Goal: Find specific page/section: Find specific page/section

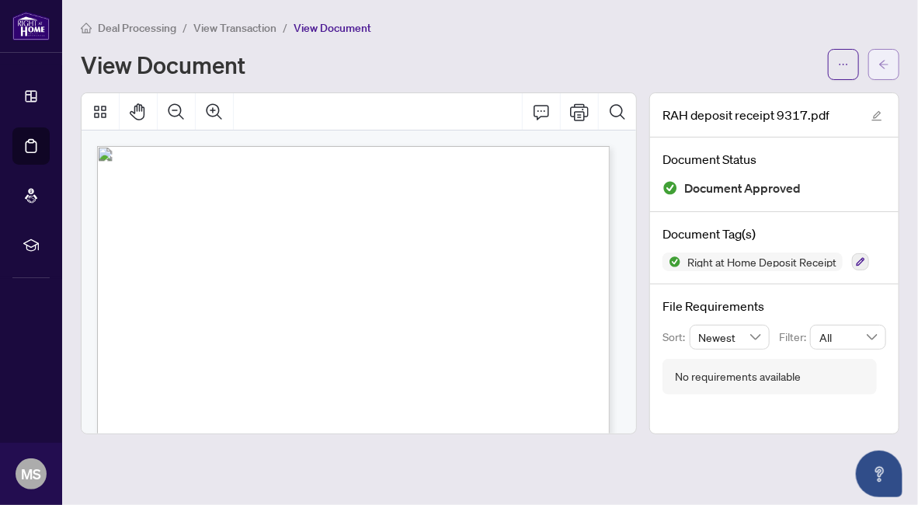
click at [879, 64] on icon "arrow-left" at bounding box center [884, 64] width 11 height 11
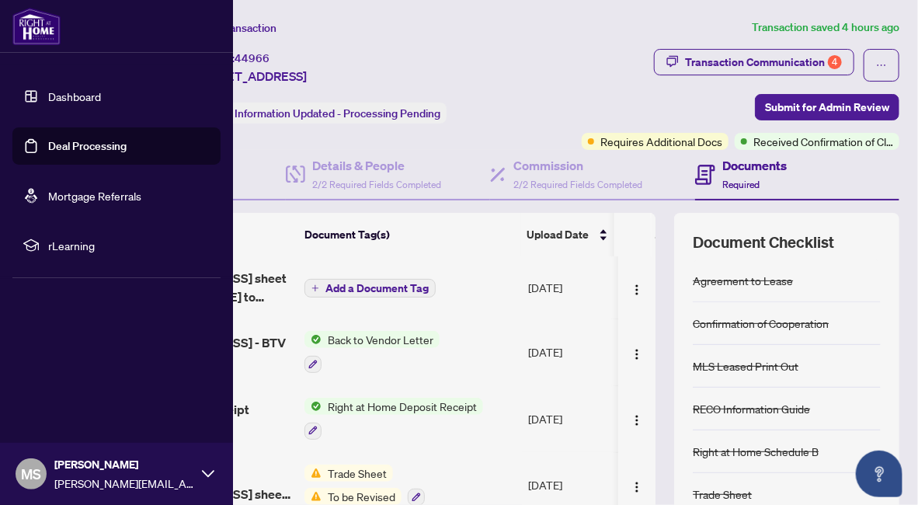
click at [65, 142] on link "Deal Processing" at bounding box center [87, 146] width 78 height 14
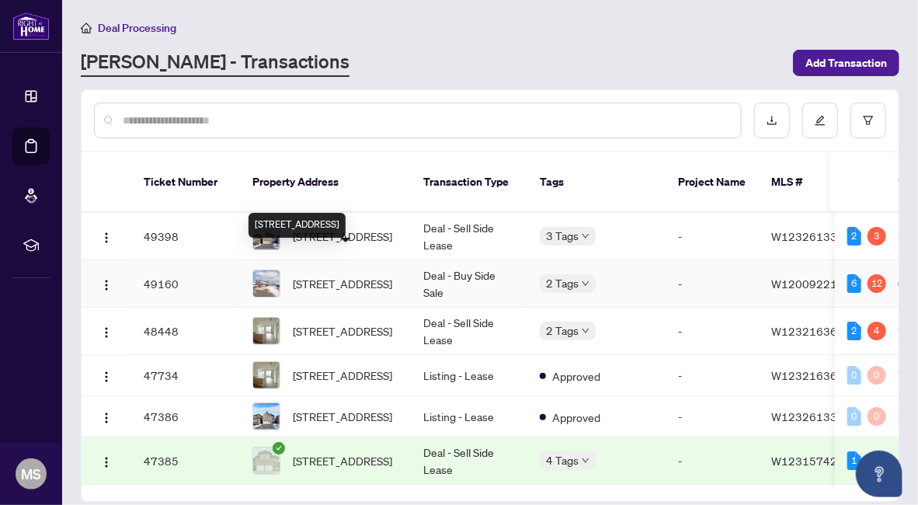
click at [319, 275] on span "[STREET_ADDRESS]" at bounding box center [342, 283] width 99 height 17
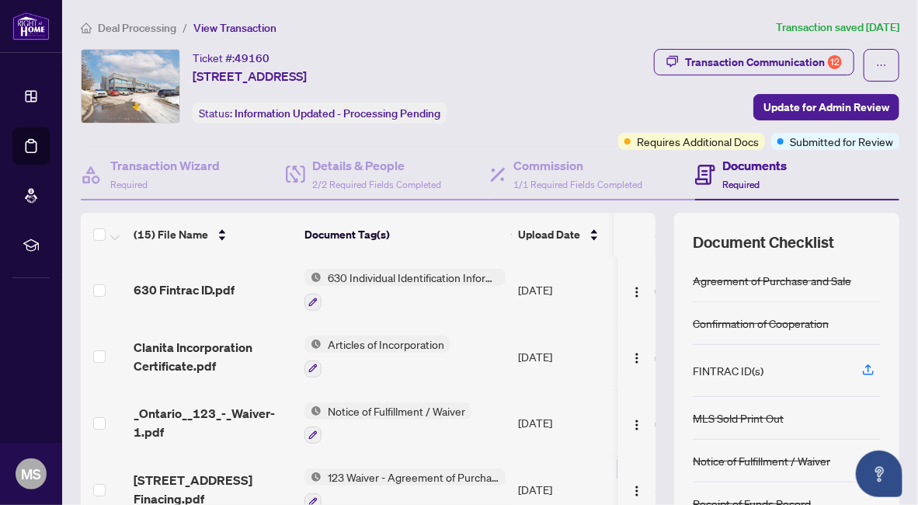
click at [357, 276] on span "630 Individual Identification Information Record" at bounding box center [414, 277] width 184 height 17
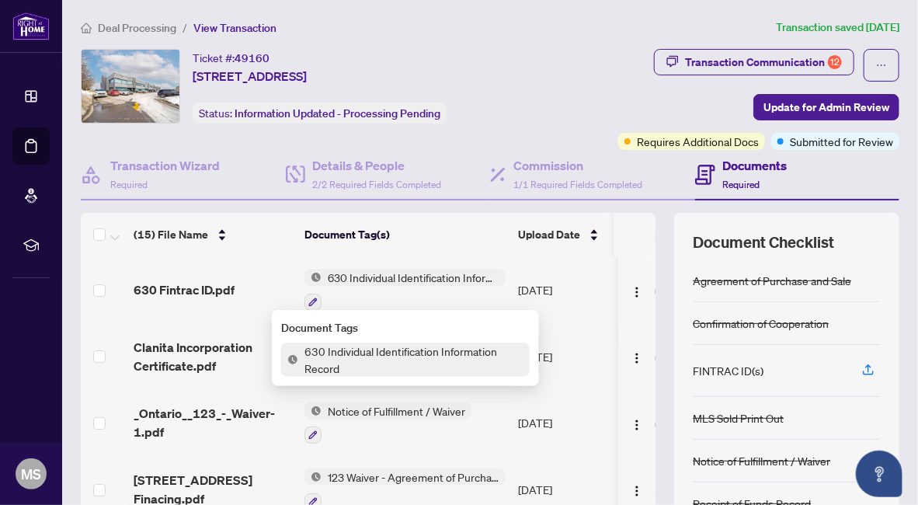
click at [360, 300] on div at bounding box center [405, 301] width 201 height 19
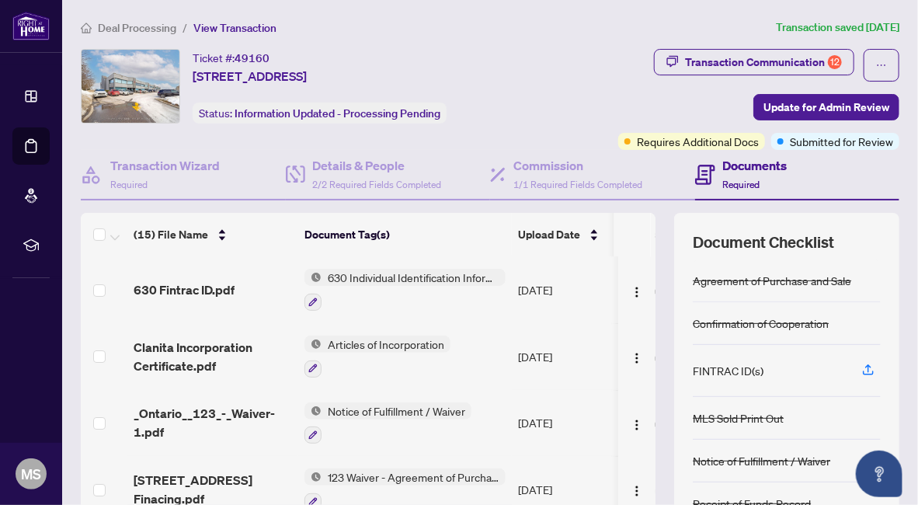
click at [371, 273] on span "630 Individual Identification Information Record" at bounding box center [414, 277] width 184 height 17
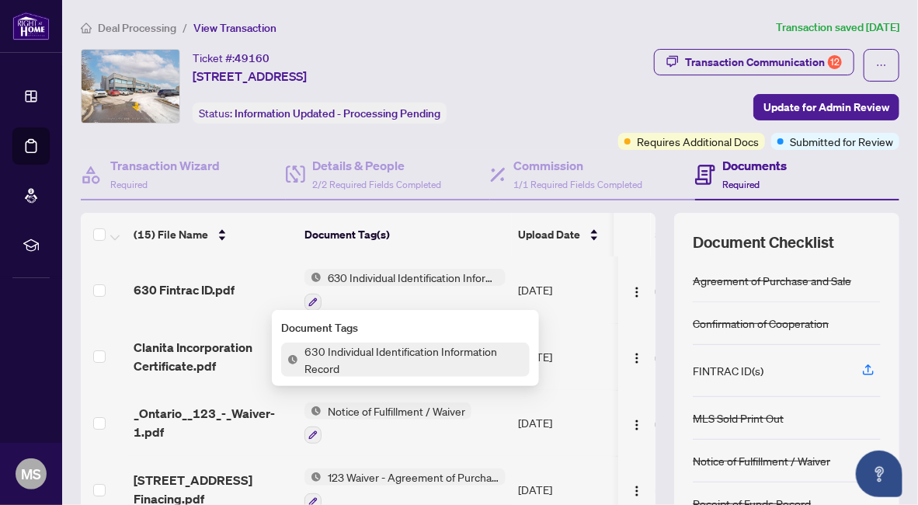
click at [371, 273] on span "630 Individual Identification Information Record" at bounding box center [414, 277] width 184 height 17
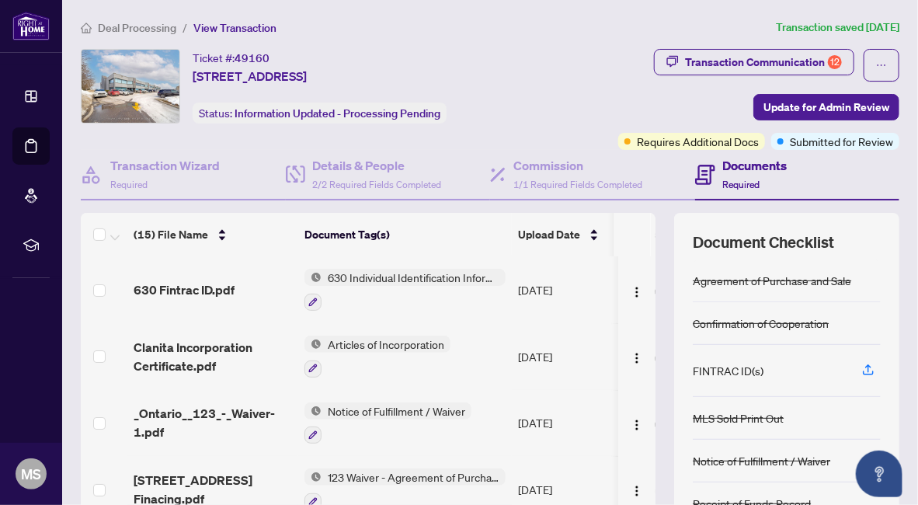
click at [371, 273] on span "630 Individual Identification Information Record" at bounding box center [414, 277] width 184 height 17
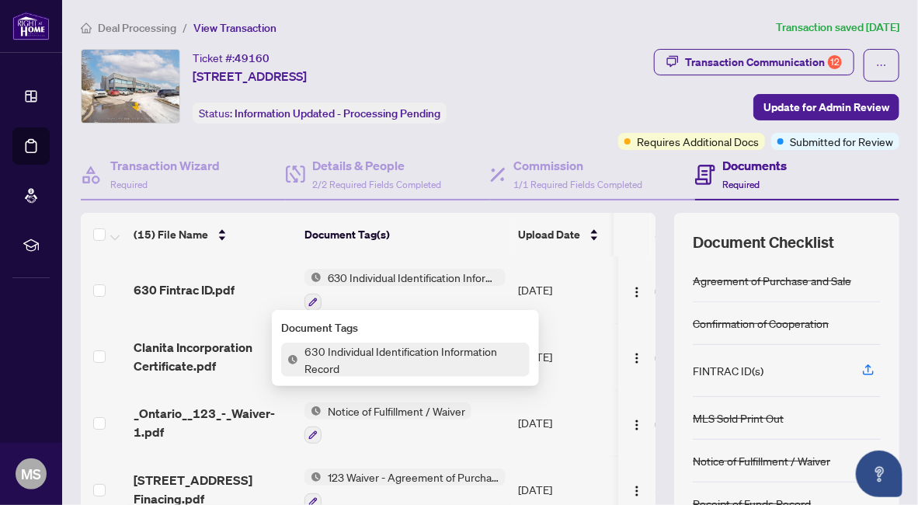
click at [371, 273] on span "630 Individual Identification Information Record" at bounding box center [414, 277] width 184 height 17
